Goal: Browse casually

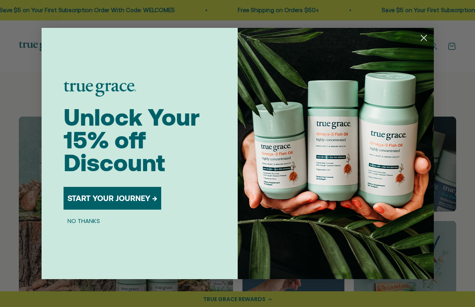
scroll to position [332, 0]
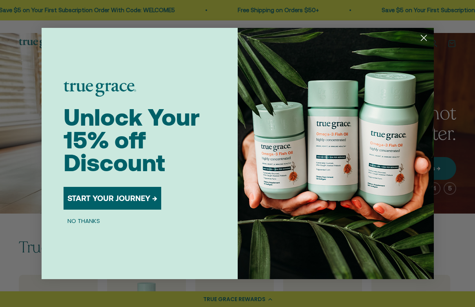
scroll to position [3, 0]
